Goal: Check status: Check status

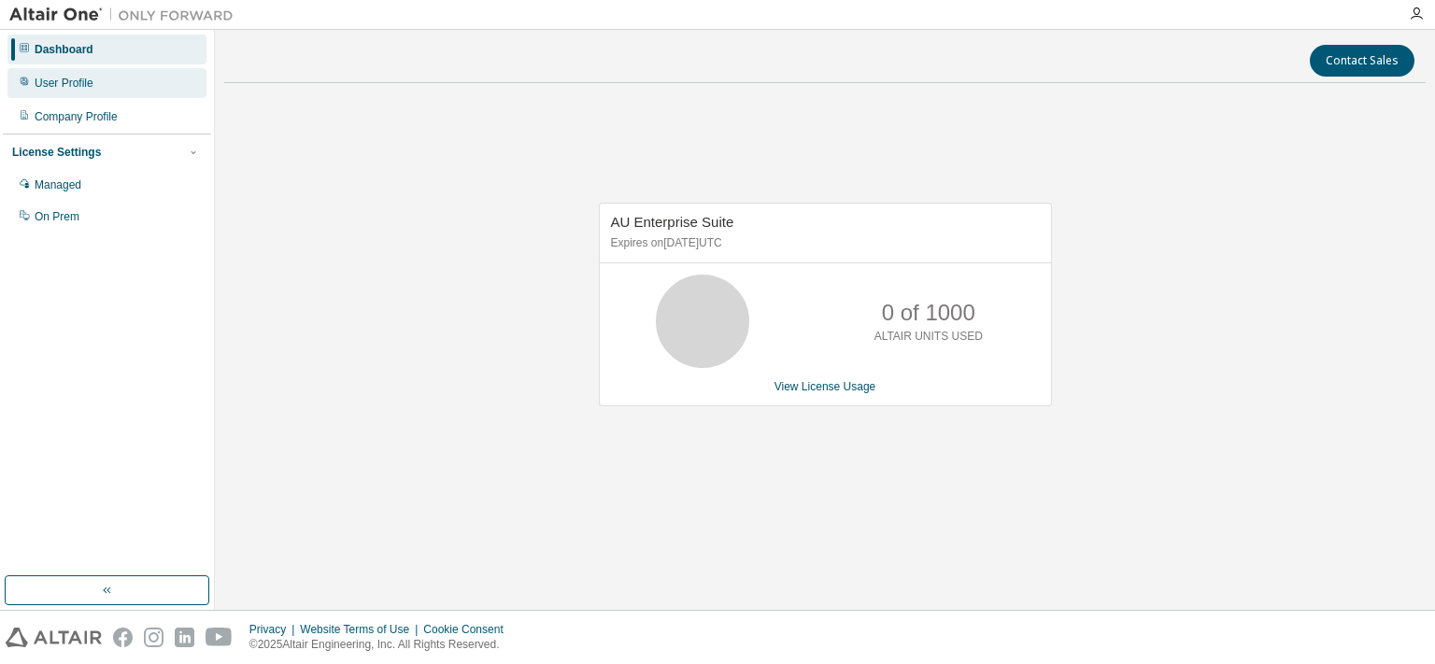
click at [135, 96] on div "User Profile" at bounding box center [106, 83] width 199 height 30
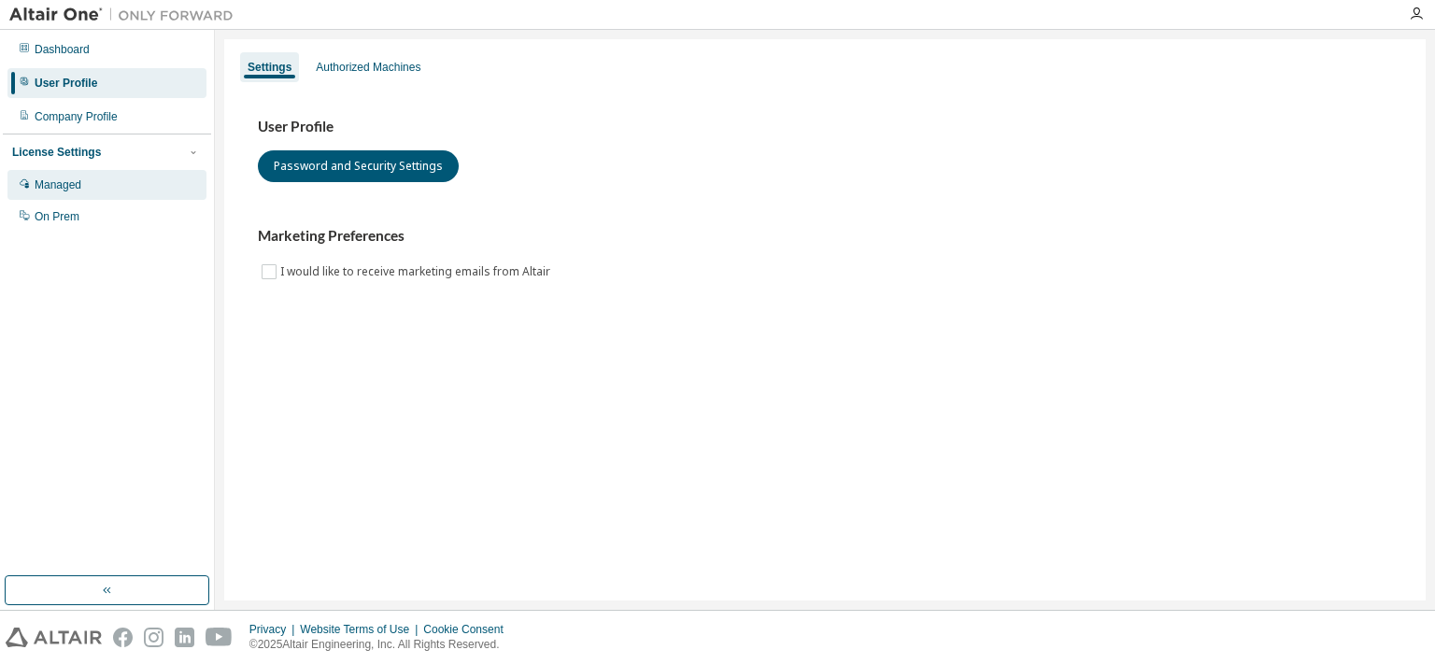
click at [106, 190] on div "Managed" at bounding box center [106, 185] width 199 height 30
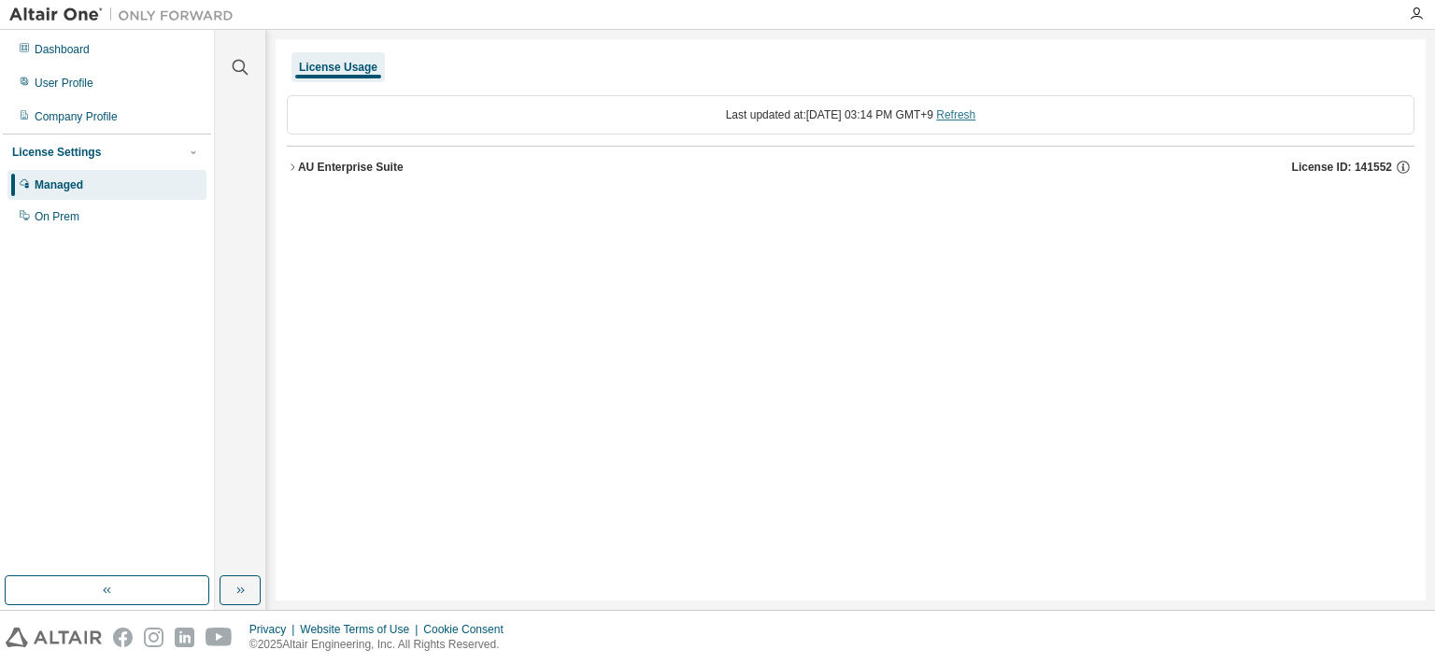
click at [975, 116] on link "Refresh" at bounding box center [955, 114] width 39 height 13
click at [971, 115] on link "Refresh" at bounding box center [955, 114] width 39 height 13
click at [303, 167] on div "AU Enterprise Suite" at bounding box center [351, 167] width 106 height 15
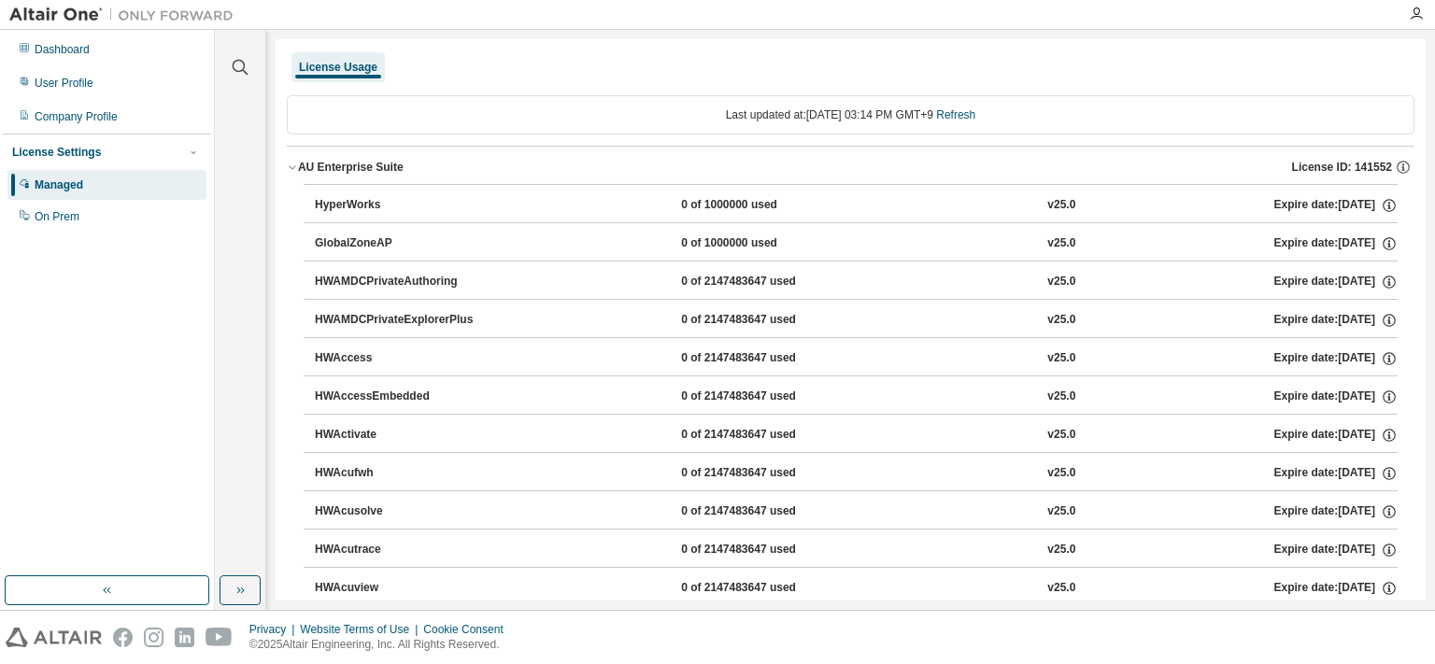
click at [291, 167] on icon "button" at bounding box center [292, 167] width 11 height 11
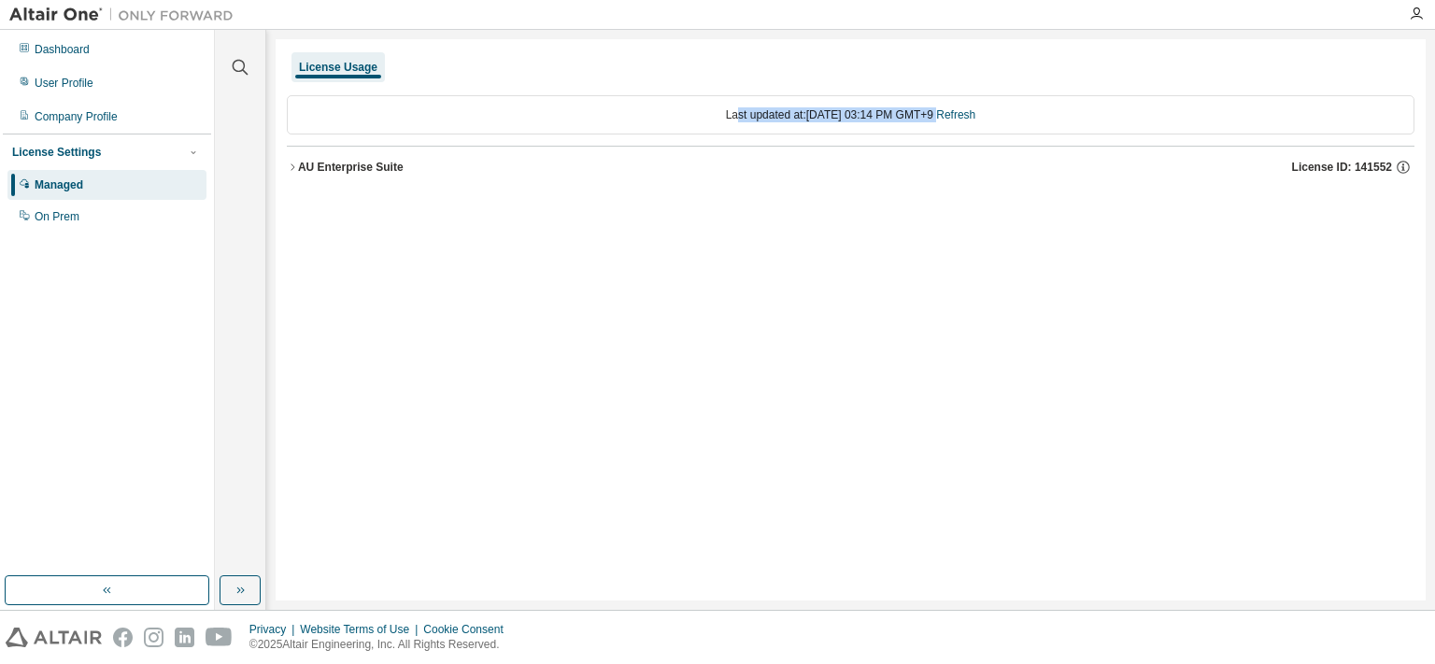
drag, startPoint x: 714, startPoint y: 115, endPoint x: 961, endPoint y: 130, distance: 248.0
click at [961, 130] on div "Last updated at: [DATE] 03:14 PM GMT+9 Refresh" at bounding box center [850, 114] width 1127 height 39
click at [1064, 192] on div "Last updated at: [DATE] 03:14 PM GMT+9 Refresh AU Enterprise Suite License ID: …" at bounding box center [850, 141] width 1127 height 115
